Goal: Find specific page/section: Find specific page/section

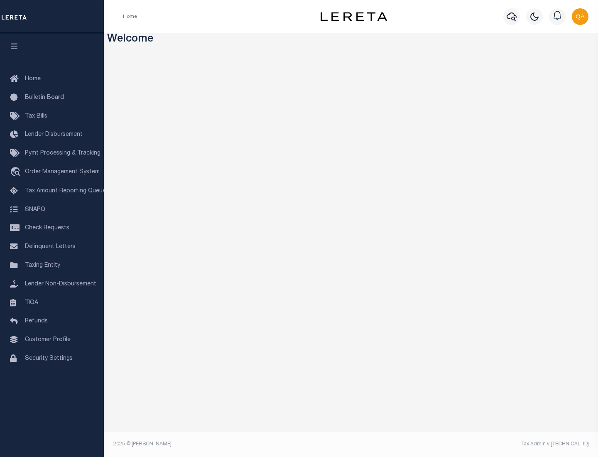
click at [52, 228] on span "Check Requests" at bounding box center [47, 228] width 44 height 6
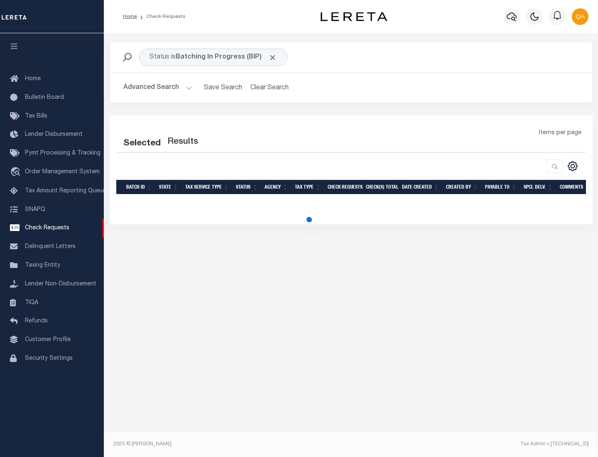
select select "50"
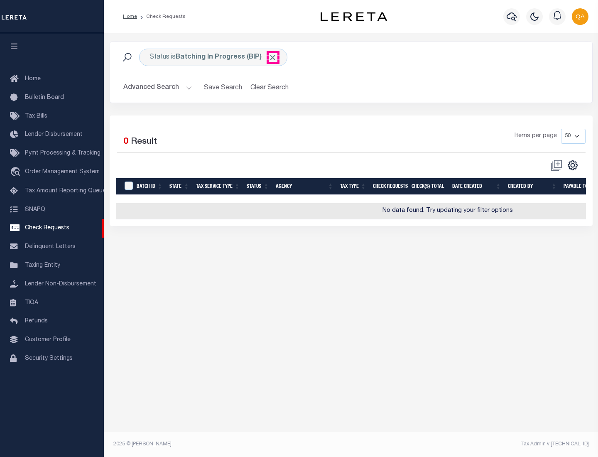
click at [273, 57] on span "Click to Remove" at bounding box center [272, 57] width 9 height 9
